Goal: Information Seeking & Learning: Find specific fact

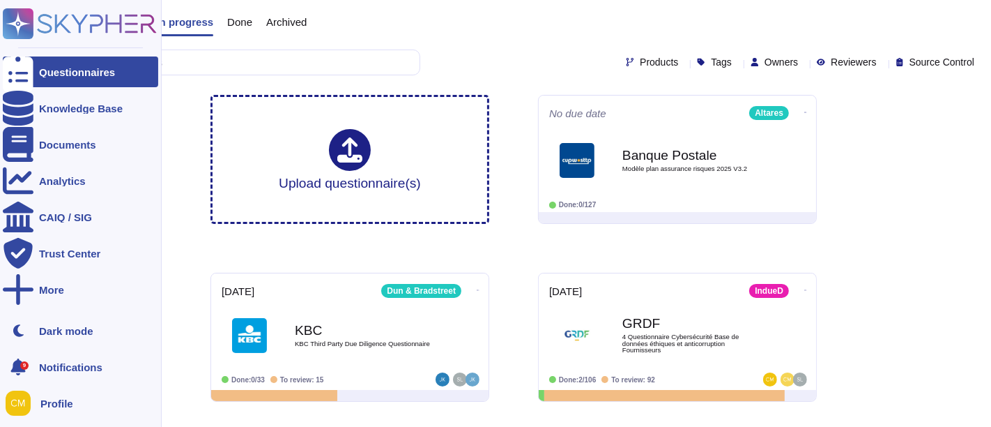
click at [96, 124] on ul "Questionnaires Knowledge Base Documents Analytics CAIQ / SIG Trust Center More" at bounding box center [80, 181] width 155 height 250
click at [87, 146] on div "Documents" at bounding box center [67, 144] width 57 height 10
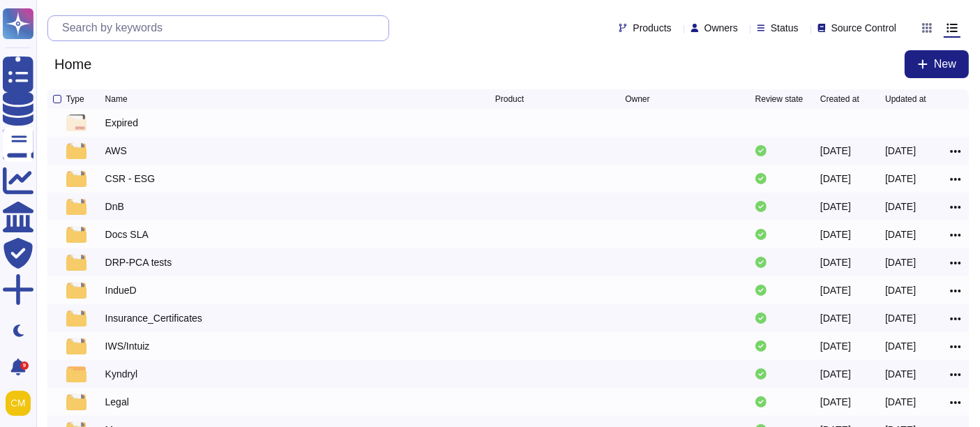
click at [249, 33] on input "text" at bounding box center [221, 28] width 333 height 24
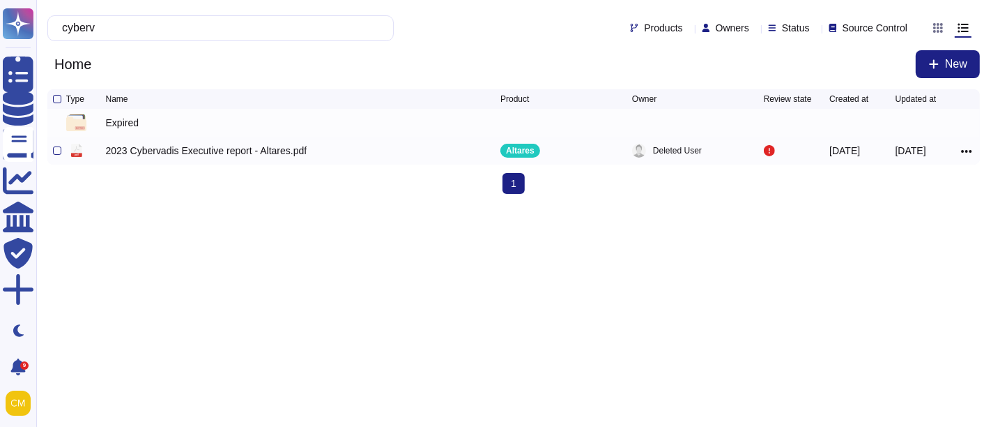
type input "cyberv"
click at [246, 155] on div "2023 Cybervadis Executive report - Altares.pdf" at bounding box center [206, 151] width 201 height 14
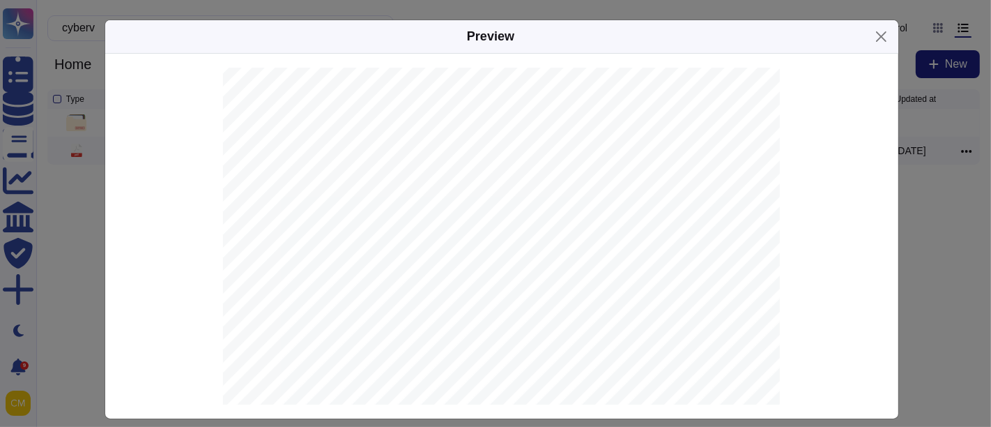
scroll to position [318, 0]
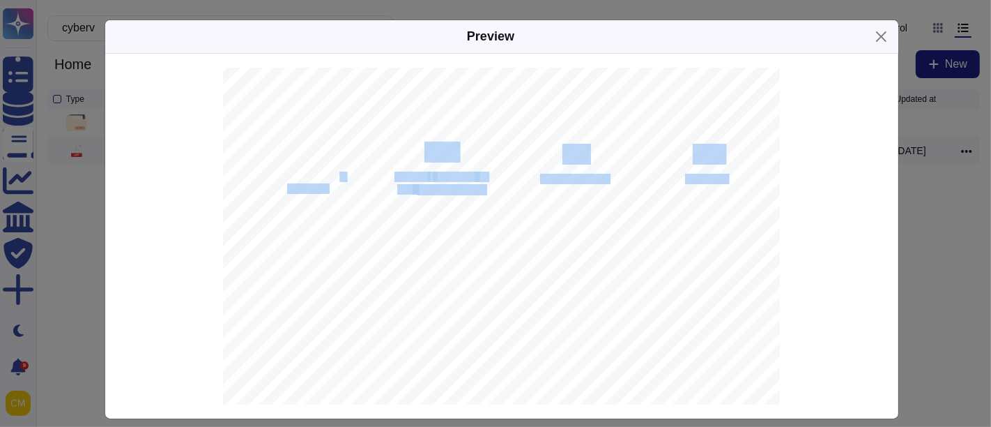
drag, startPoint x: 273, startPoint y: 160, endPoint x: 331, endPoint y: 176, distance: 60.7
click at [330, 176] on div "EXECUTIVE SUMMARY (*) Note: maximum score contribution to the overall score 723…" at bounding box center [502, 111] width 558 height 722
click at [490, 245] on div "EXECUTIVE SUMMARY (*) Note: maximum score contribution to the overall score 723…" at bounding box center [502, 111] width 558 height 722
click at [479, 190] on div "EXECUTIVE SUMMARY (*) Note: maximum score contribution to the overall score 723…" at bounding box center [502, 111] width 558 height 722
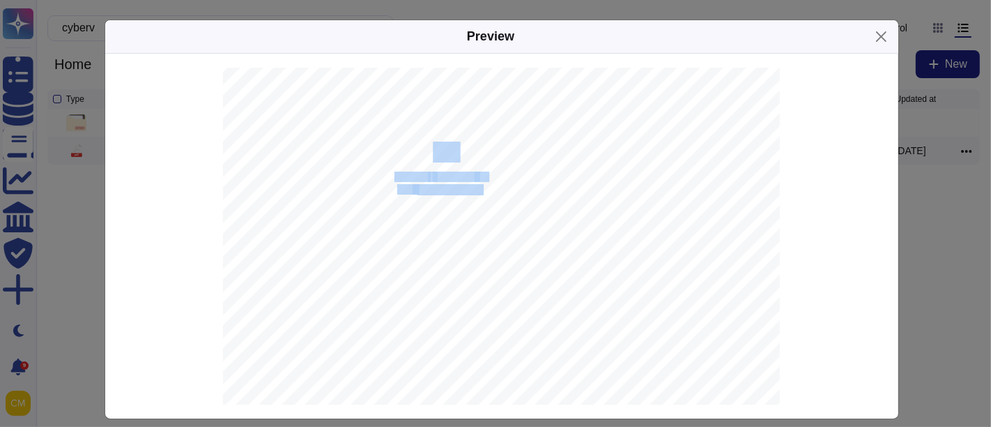
drag, startPoint x: 472, startPoint y: 184, endPoint x: 421, endPoint y: 153, distance: 59.8
click at [421, 153] on div "EXECUTIVE SUMMARY (*) Note: maximum score contribution to the overall score 723…" at bounding box center [502, 111] width 558 height 722
click at [540, 182] on span "Improvements" at bounding box center [574, 179] width 68 height 9
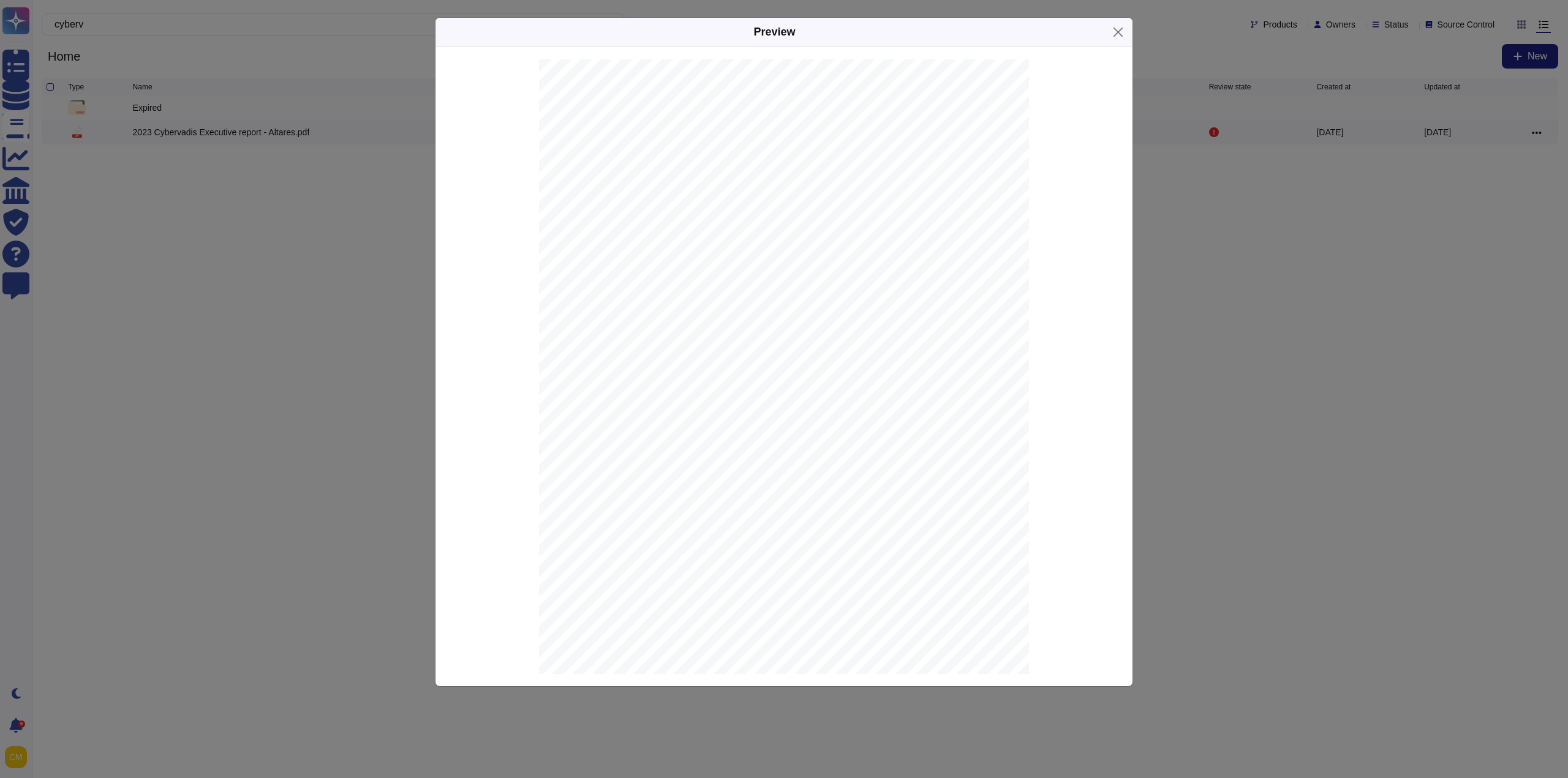
scroll to position [28, 0]
drag, startPoint x: 986, startPoint y: 541, endPoint x: 666, endPoint y: 457, distance: 330.8
click at [666, 374] on div "EXECUTIVE SUMMARY (*) Note: maximum score contribution to the overall score 723…" at bounding box center [784, 357] width 490 height 634
click at [700, 374] on div "EXECUTIVE SUMMARY (*) Note: maximum score contribution to the overall score 723…" at bounding box center [784, 357] width 490 height 634
drag, startPoint x: 719, startPoint y: 516, endPoint x: 821, endPoint y: 529, distance: 102.8
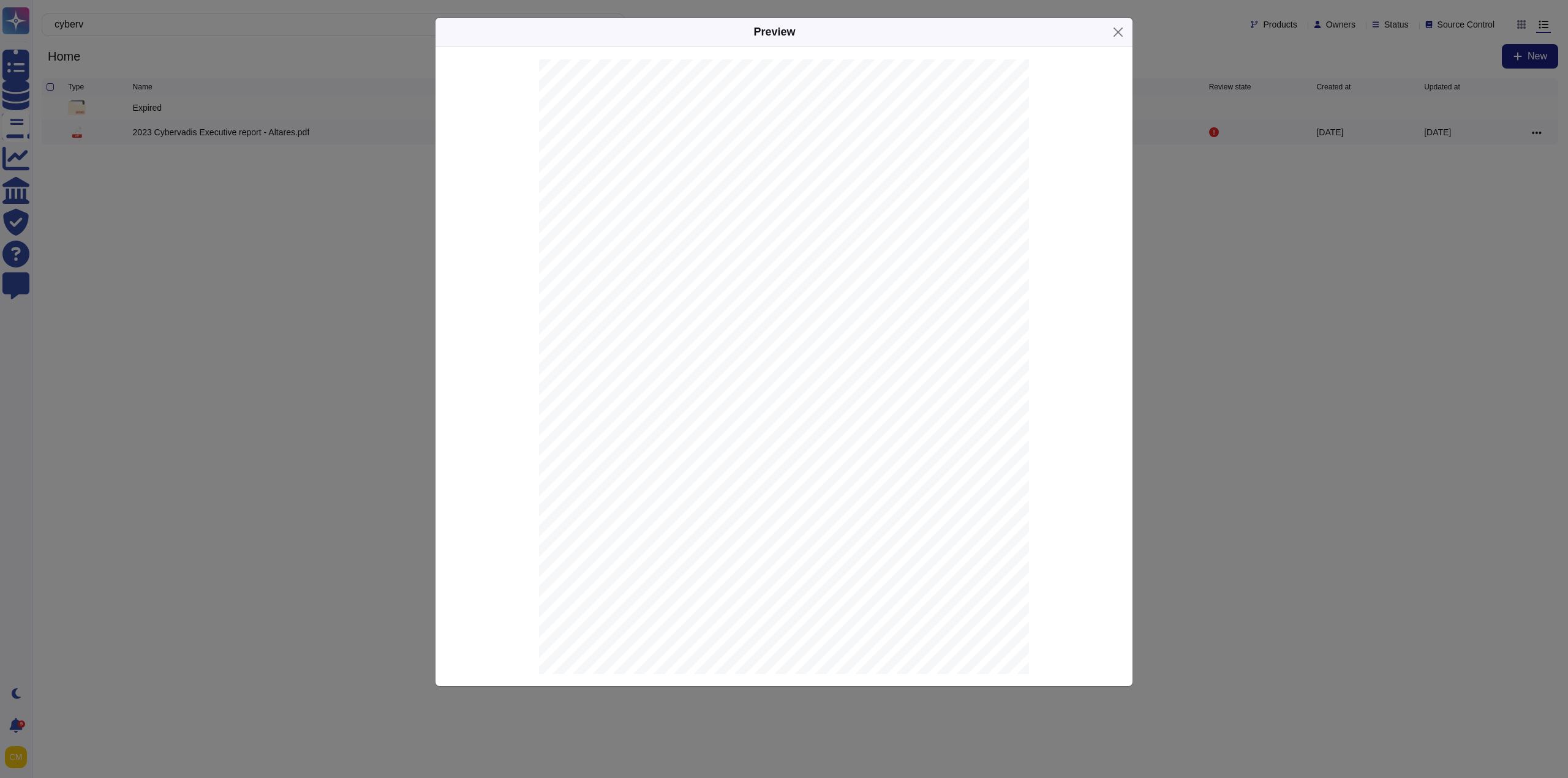
click at [819, 374] on div "EXECUTIVE SUMMARY (*) Note: maximum score contribution to the overall score 723…" at bounding box center [784, 357] width 490 height 634
drag, startPoint x: 827, startPoint y: 530, endPoint x: 597, endPoint y: 521, distance: 230.2
click at [597, 374] on div "EXECUTIVE SUMMARY (*) Note: maximum score contribution to the overall score 723…" at bounding box center [784, 357] width 490 height 634
click at [545, 374] on div "EXECUTIVE SUMMARY (*) Note: maximum score contribution to the overall score 723…" at bounding box center [784, 357] width 490 height 634
drag, startPoint x: 607, startPoint y: 272, endPoint x: 906, endPoint y: 227, distance: 302.4
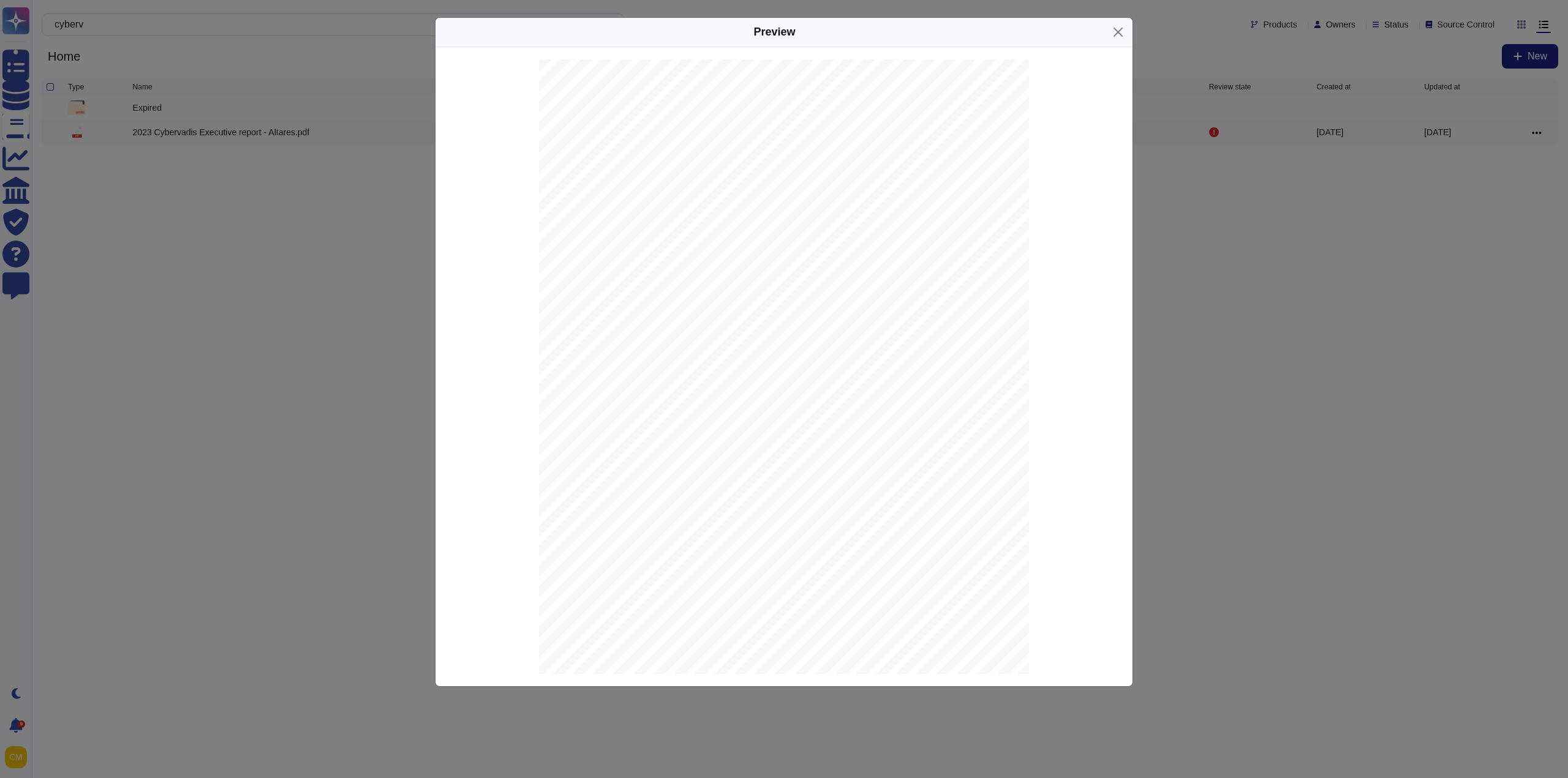
click at [871, 227] on div "EXECUTIVE SUMMARY (*) Note: maximum score contribution to the overall score 723…" at bounding box center [784, 357] width 490 height 634
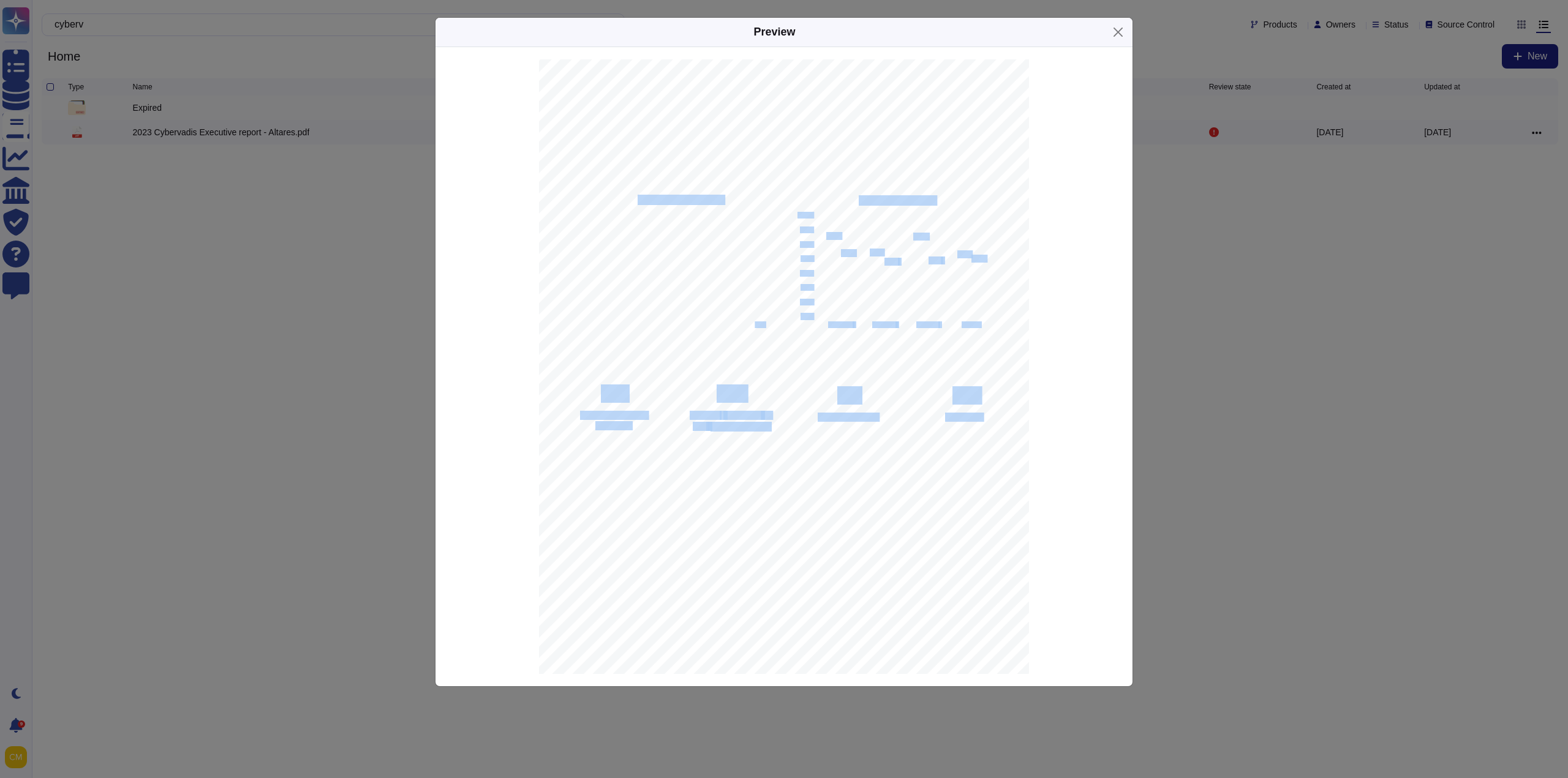
drag, startPoint x: 733, startPoint y: 300, endPoint x: 750, endPoint y: 313, distance: 21.4
click at [750, 313] on div "EXECUTIVE SUMMARY (*) Note: maximum score contribution to the overall score 723…" at bounding box center [784, 357] width 490 height 634
click at [749, 323] on div "EXECUTIVE SUMMARY (*) Note: maximum score contribution to the overall score 723…" at bounding box center [784, 357] width 490 height 634
click at [569, 374] on div "EXECUTIVE SUMMARY (*) Note: maximum score contribution to the overall score 723…" at bounding box center [784, 357] width 490 height 634
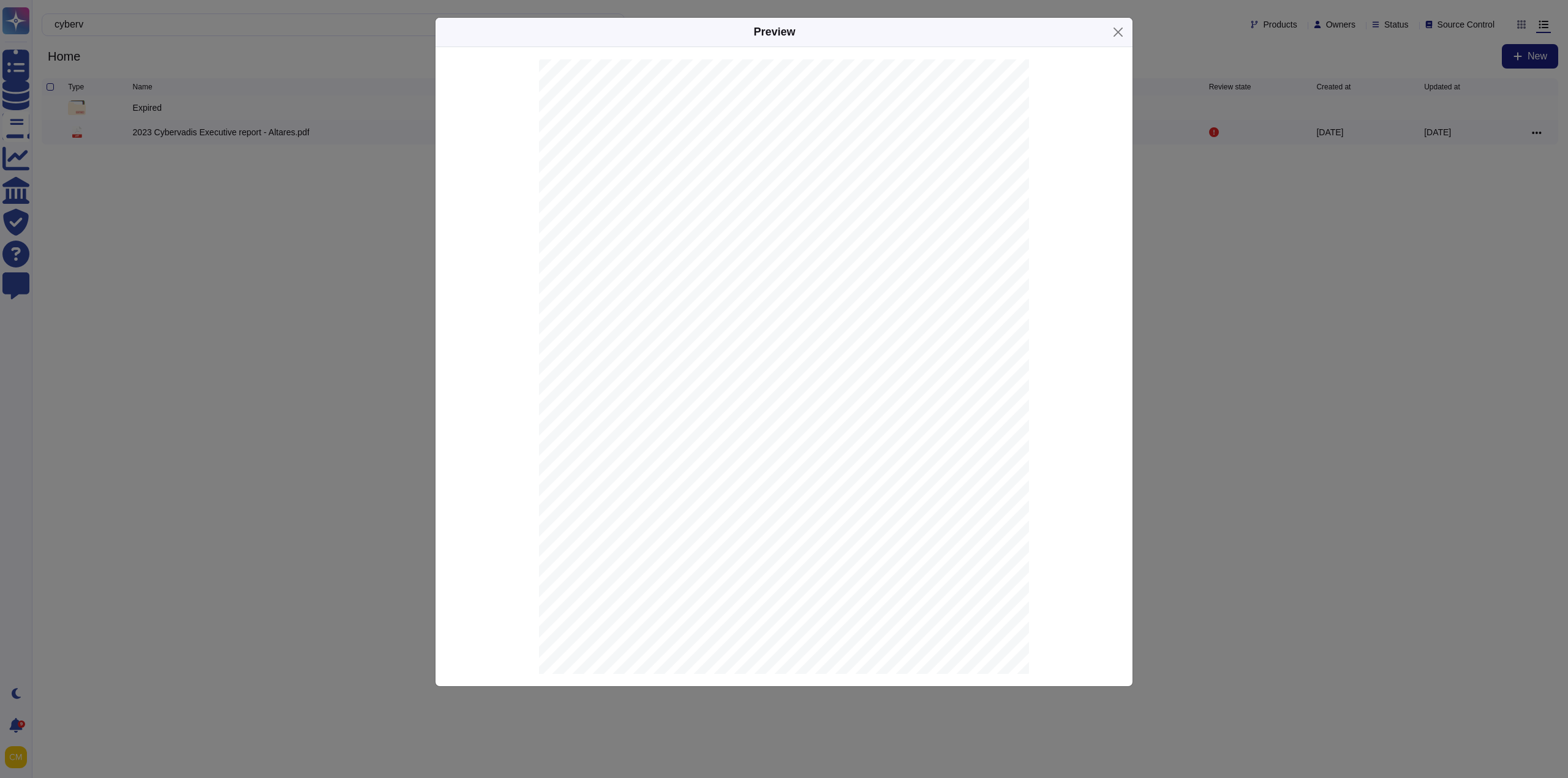
click at [583, 347] on div "EXECUTIVE SUMMARY (*) Note: maximum score contribution to the overall score 723…" at bounding box center [784, 357] width 490 height 634
click at [307, 374] on div "Preview EXECUTIVE SUMMARY (*) Note: maximum score contribution to the overall s…" at bounding box center [784, 389] width 1568 height 778
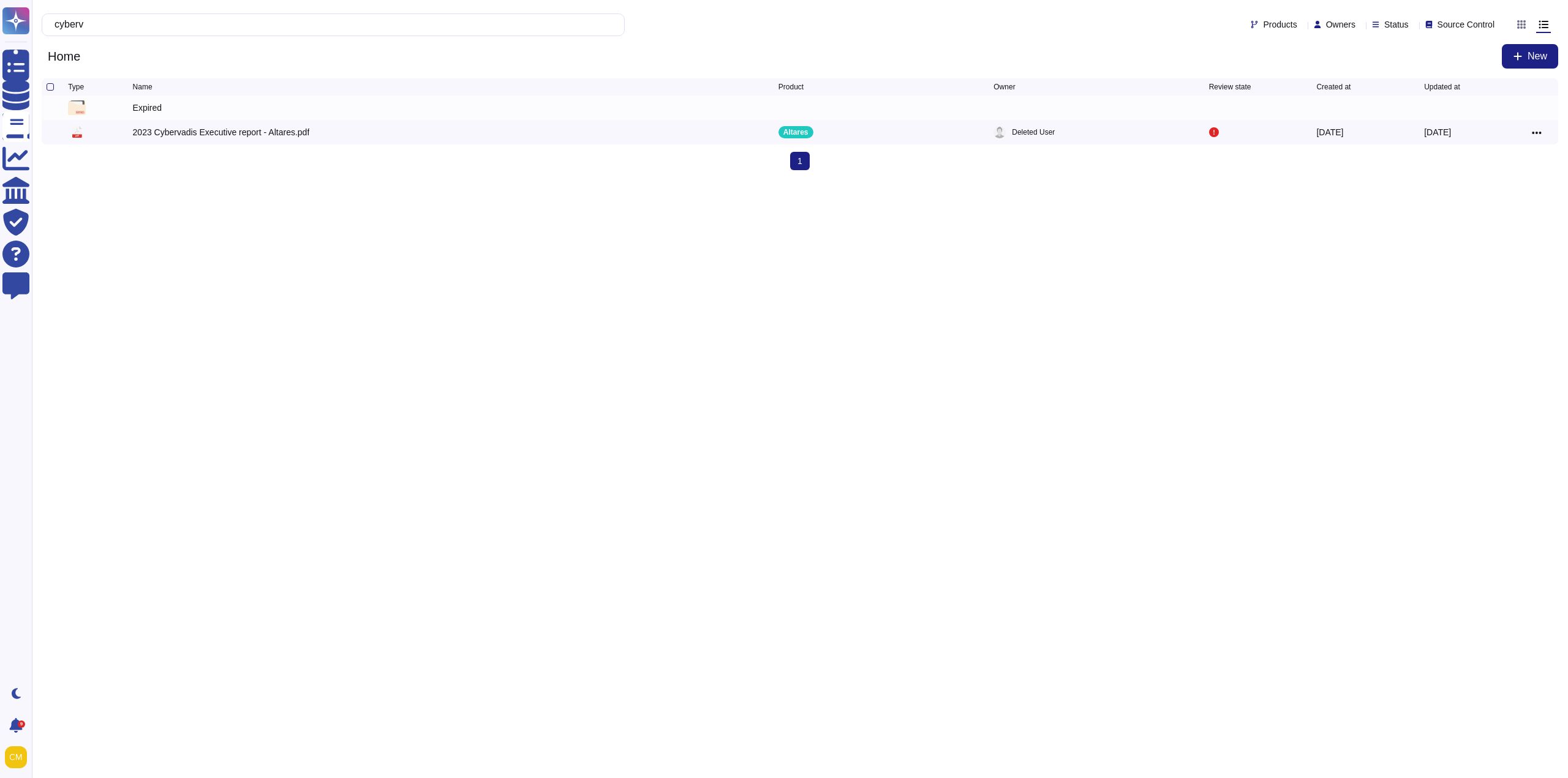
click at [430, 180] on html "Questionnaires Knowledge Base Documents Analytics CAIQ / SIG Trust Center Help …" at bounding box center [784, 90] width 1568 height 180
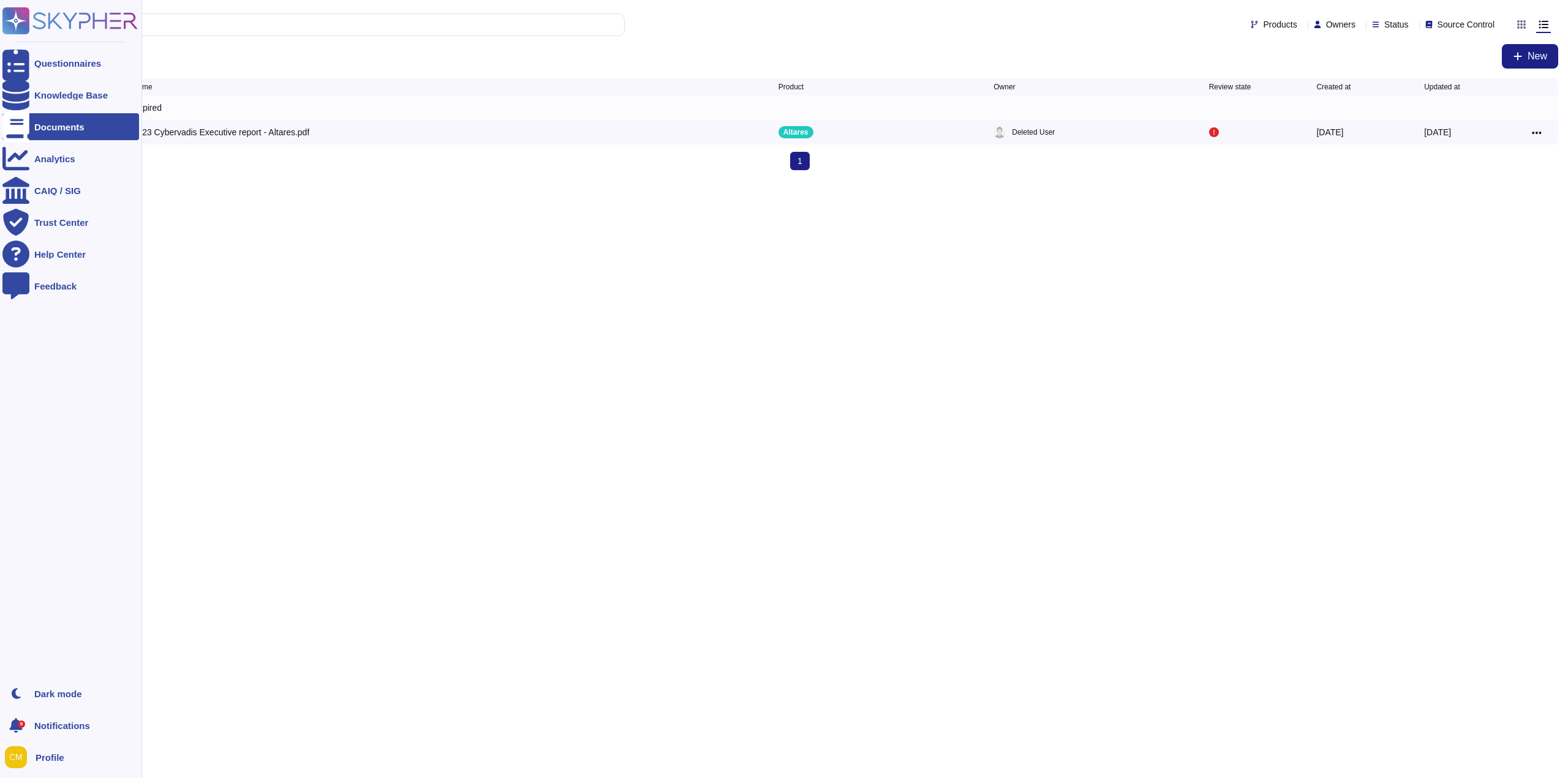
click at [21, 11] on rect at bounding box center [16, 20] width 27 height 27
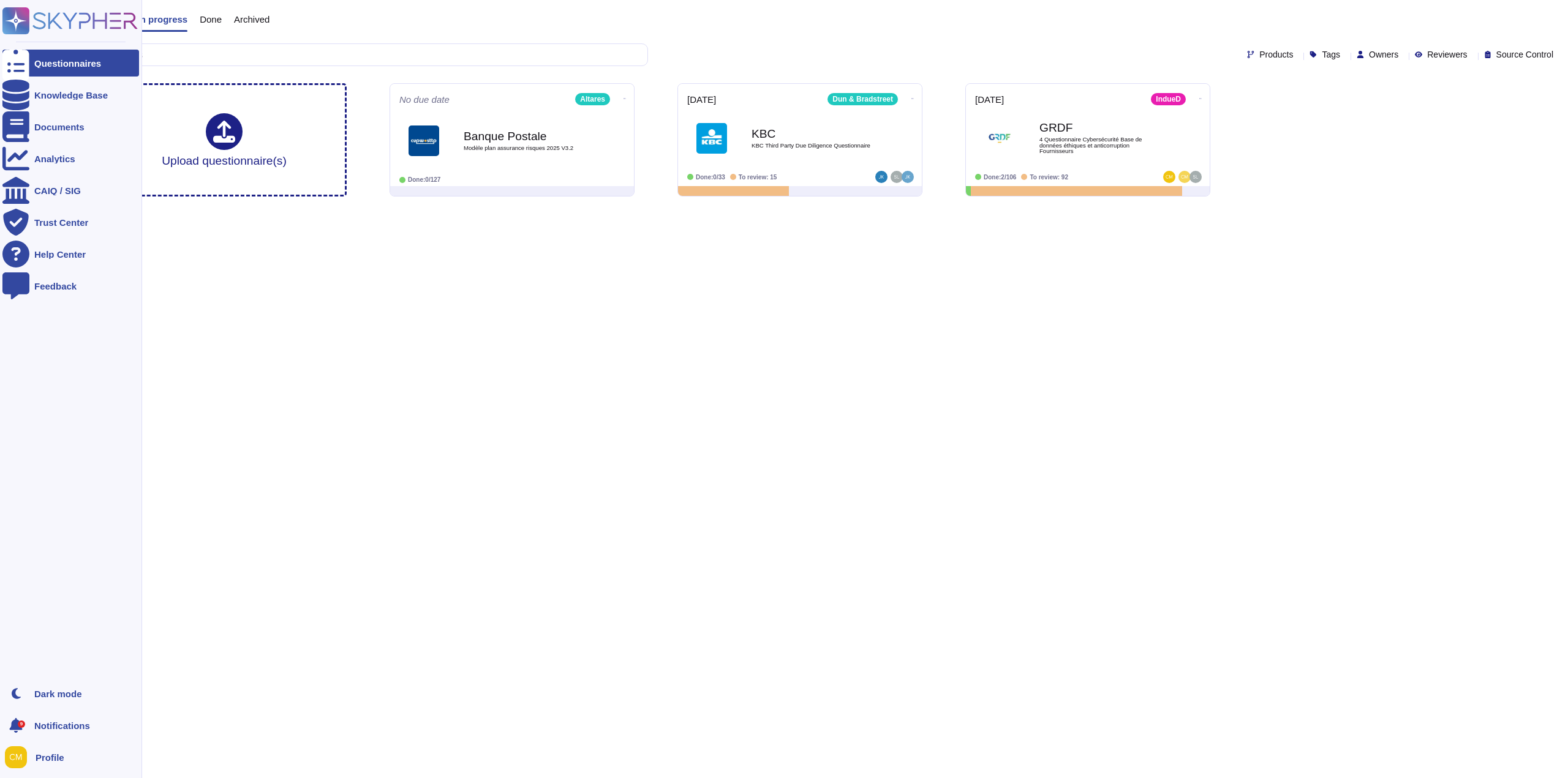
click at [4, 15] on rect at bounding box center [16, 20] width 27 height 27
